Goal: Task Accomplishment & Management: Manage account settings

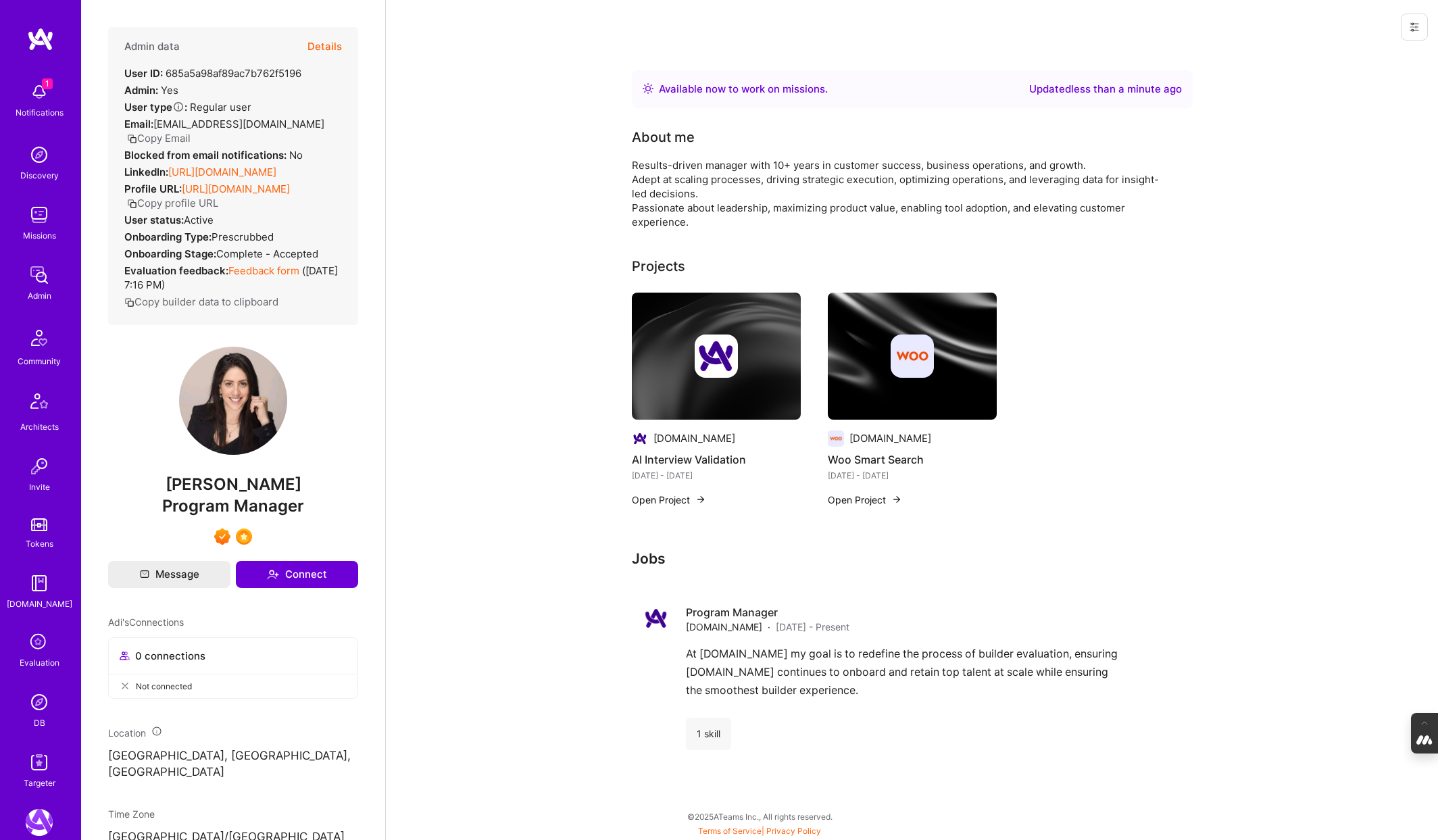
click at [325, 43] on button "Details" at bounding box center [325, 46] width 34 height 40
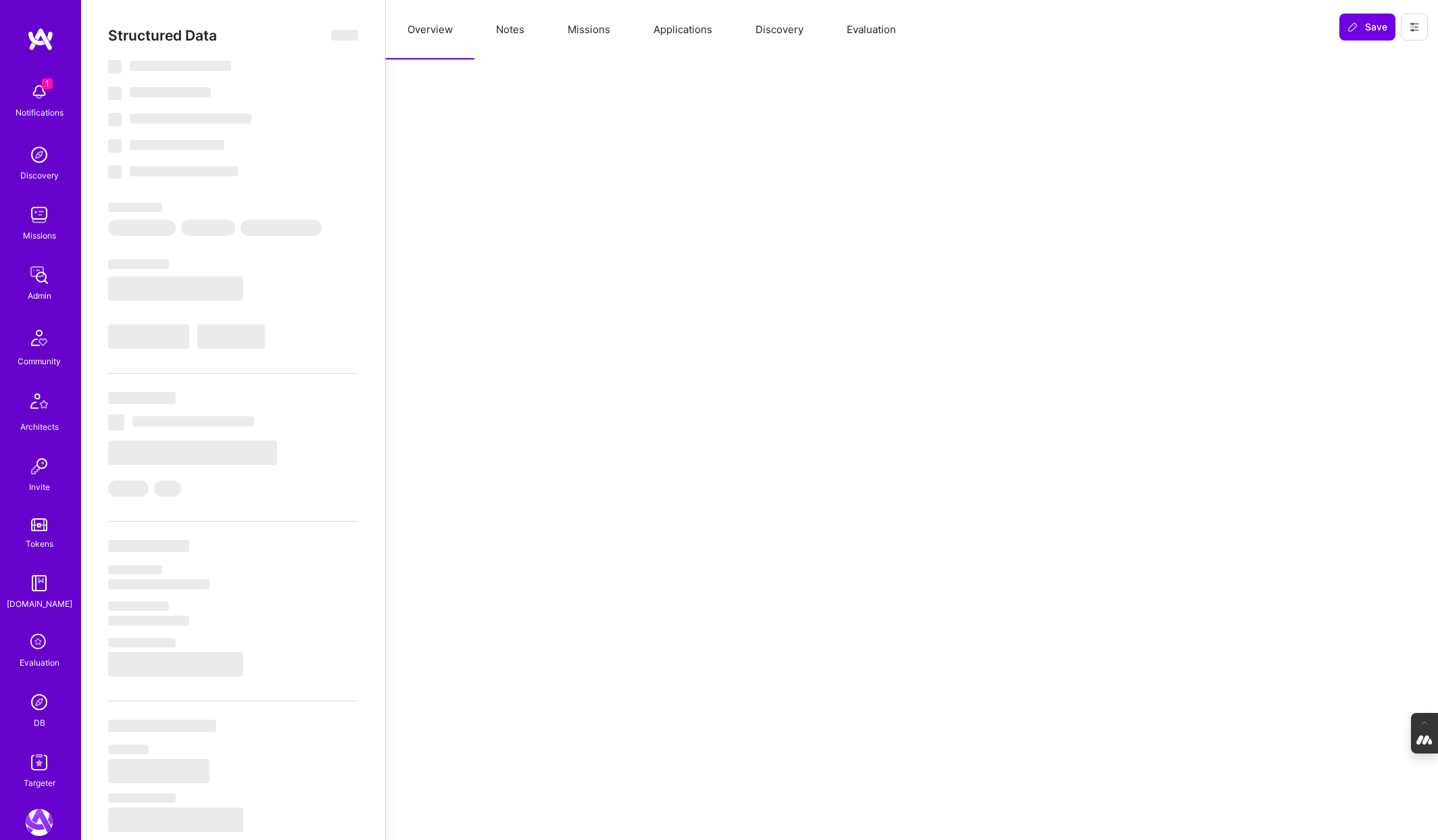
type textarea "x"
select select "Right Now"
select select "7"
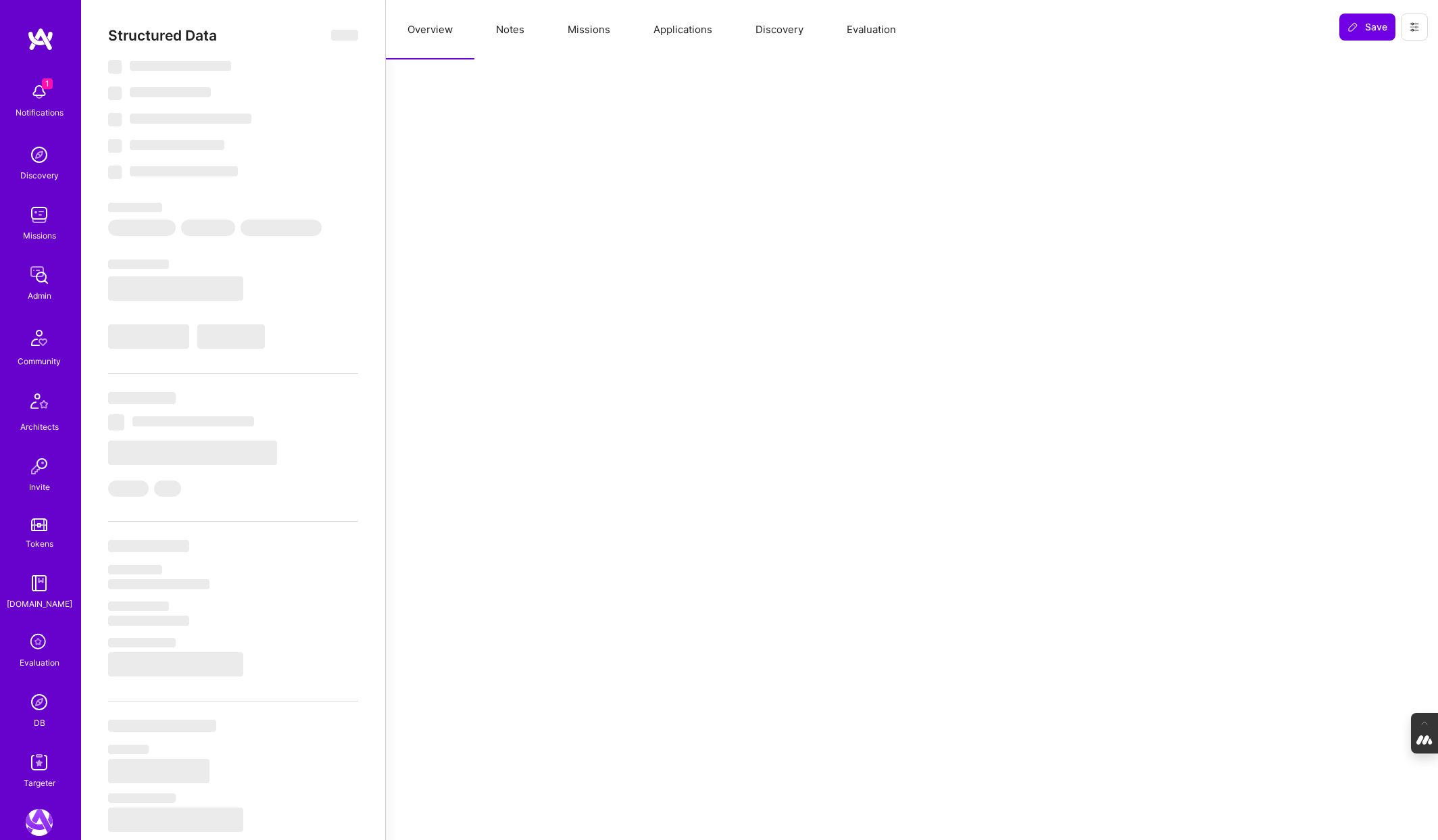
select select "7"
select select "US"
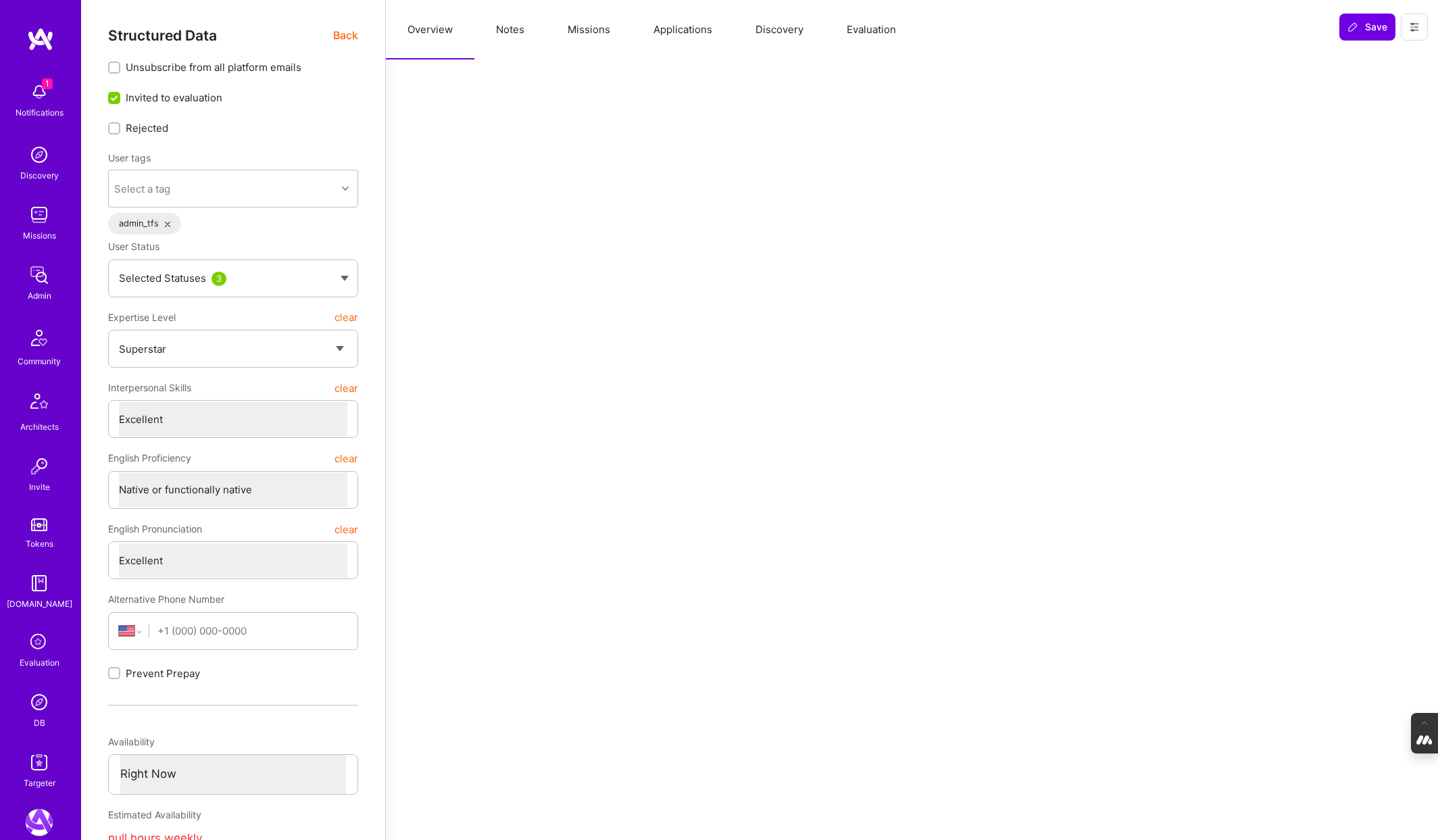
click at [344, 35] on span "Back" at bounding box center [345, 35] width 25 height 17
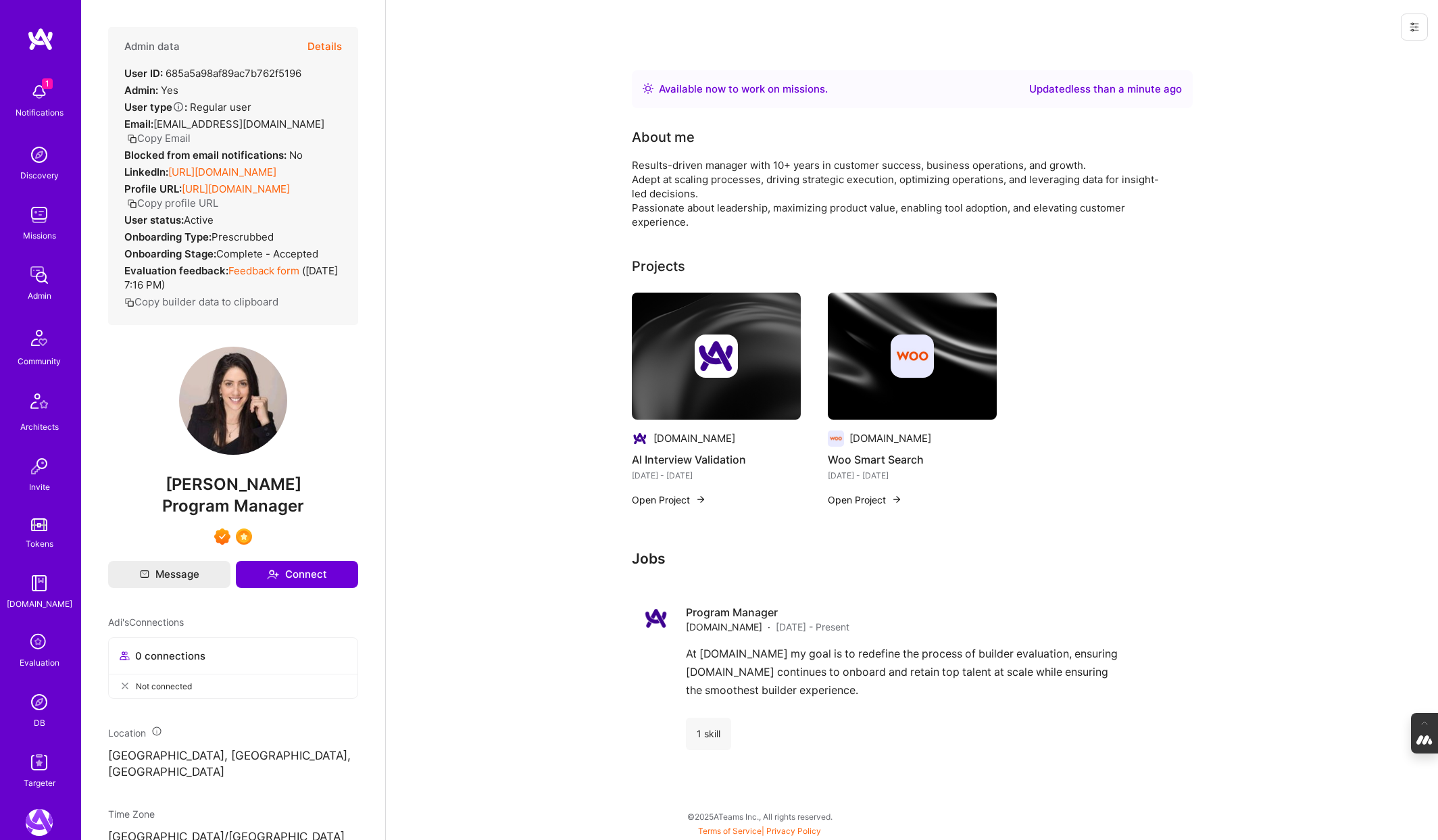
click at [36, 652] on icon at bounding box center [40, 642] width 26 height 26
